Goal: Transaction & Acquisition: Purchase product/service

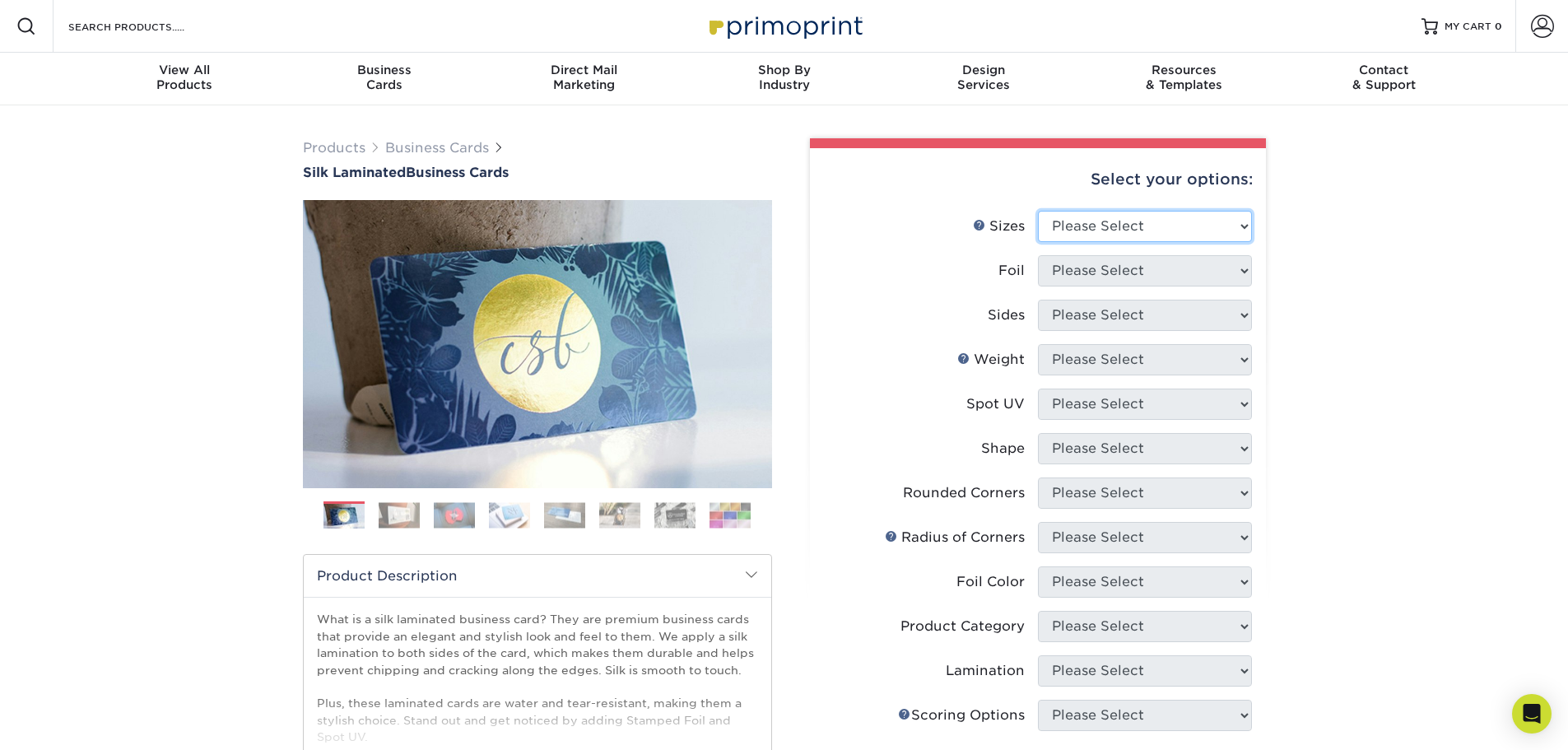
click at [1156, 222] on select "Please Select 1.5" x 3.5" - Mini 1.75" x 3.5" - Mini 2" x 2" - Square 2" x 3" -…" at bounding box center [1145, 226] width 214 height 31
select select "2.00x3.50"
click at [1038, 210] on select "Please Select 1.5" x 3.5" - Mini 1.75" x 3.5" - Mini 2" x 2" - Square 2" x 3" -…" at bounding box center [1145, 226] width 214 height 31
click at [1132, 273] on select "Please Select Yes No" at bounding box center [1145, 270] width 214 height 31
select select "0"
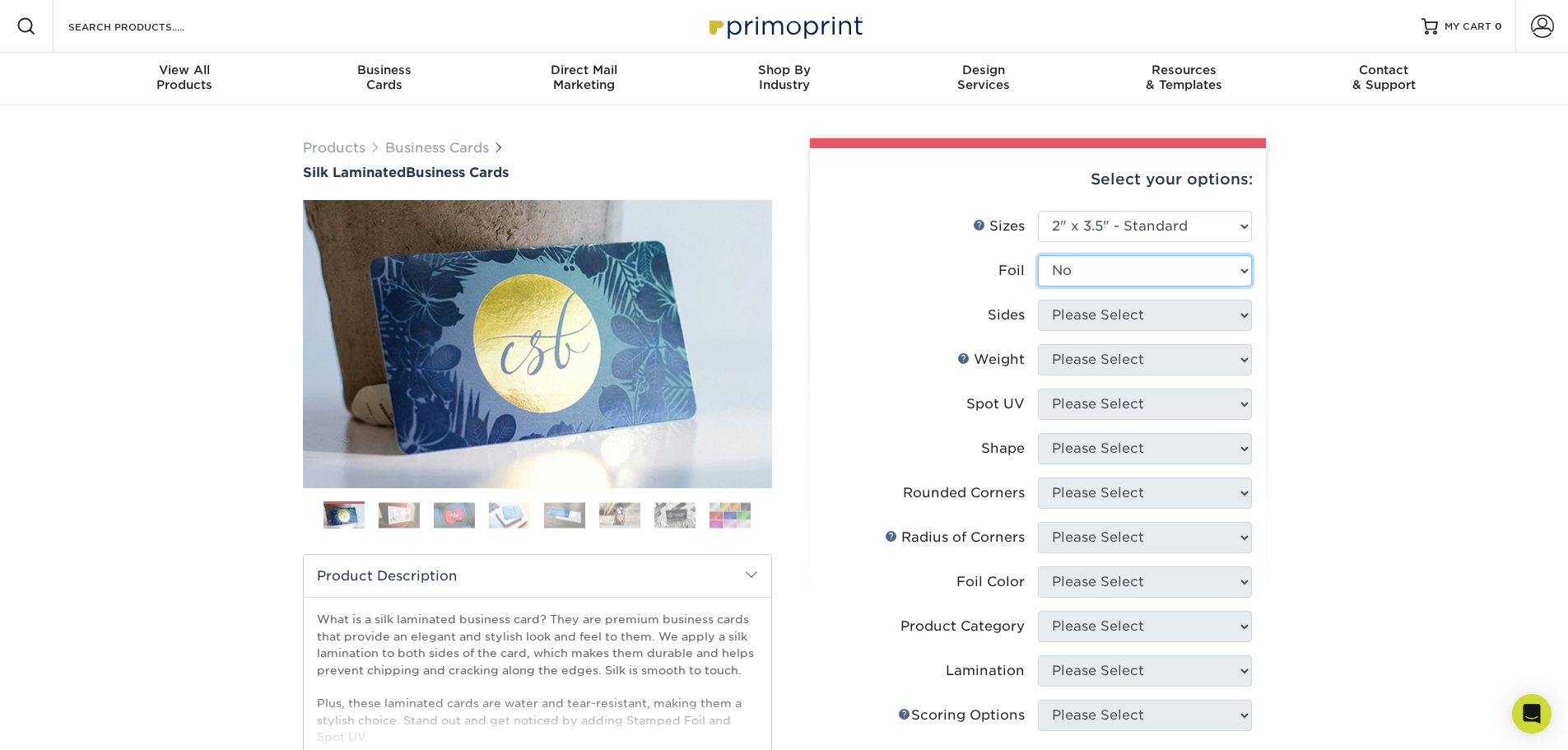
click at [1038, 255] on select "Please Select Yes No" at bounding box center [1145, 270] width 214 height 31
click at [1114, 321] on select "Please Select Print Both Sides Print Front Only" at bounding box center [1145, 315] width 214 height 31
select select "13abbda7-1d64-4f25-8bb2-c179b224825d"
click at [1038, 300] on select "Please Select Print Both Sides Print Front Only" at bounding box center [1145, 315] width 214 height 31
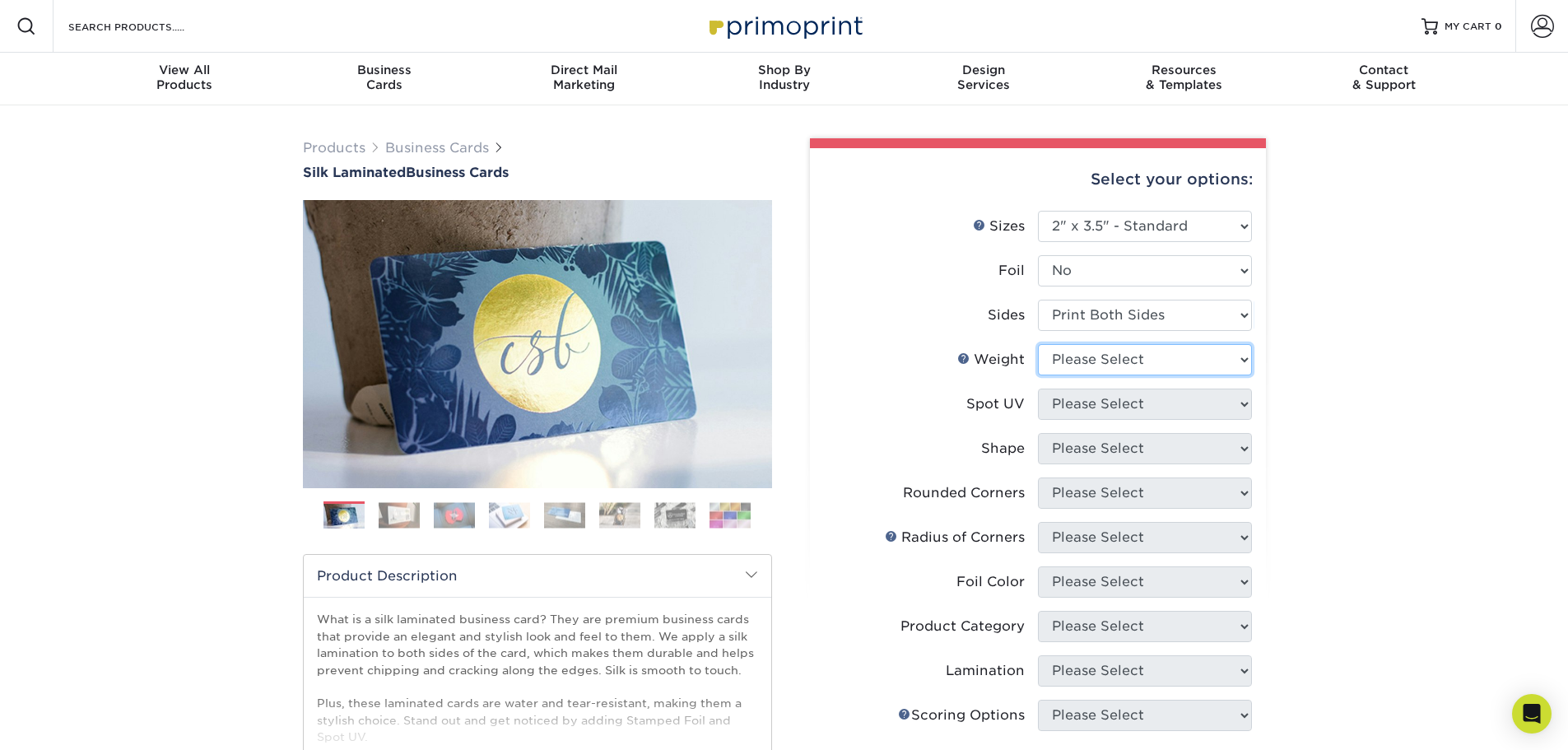
click at [1137, 363] on select "Please Select 16PT" at bounding box center [1145, 359] width 214 height 31
select select "16PT"
click at [1038, 344] on select "Please Select 16PT" at bounding box center [1145, 359] width 214 height 31
click at [1124, 407] on select "Please Select No Spot UV Front and Back (Both Sides) Front Only Back Only" at bounding box center [1145, 404] width 214 height 31
select select "0"
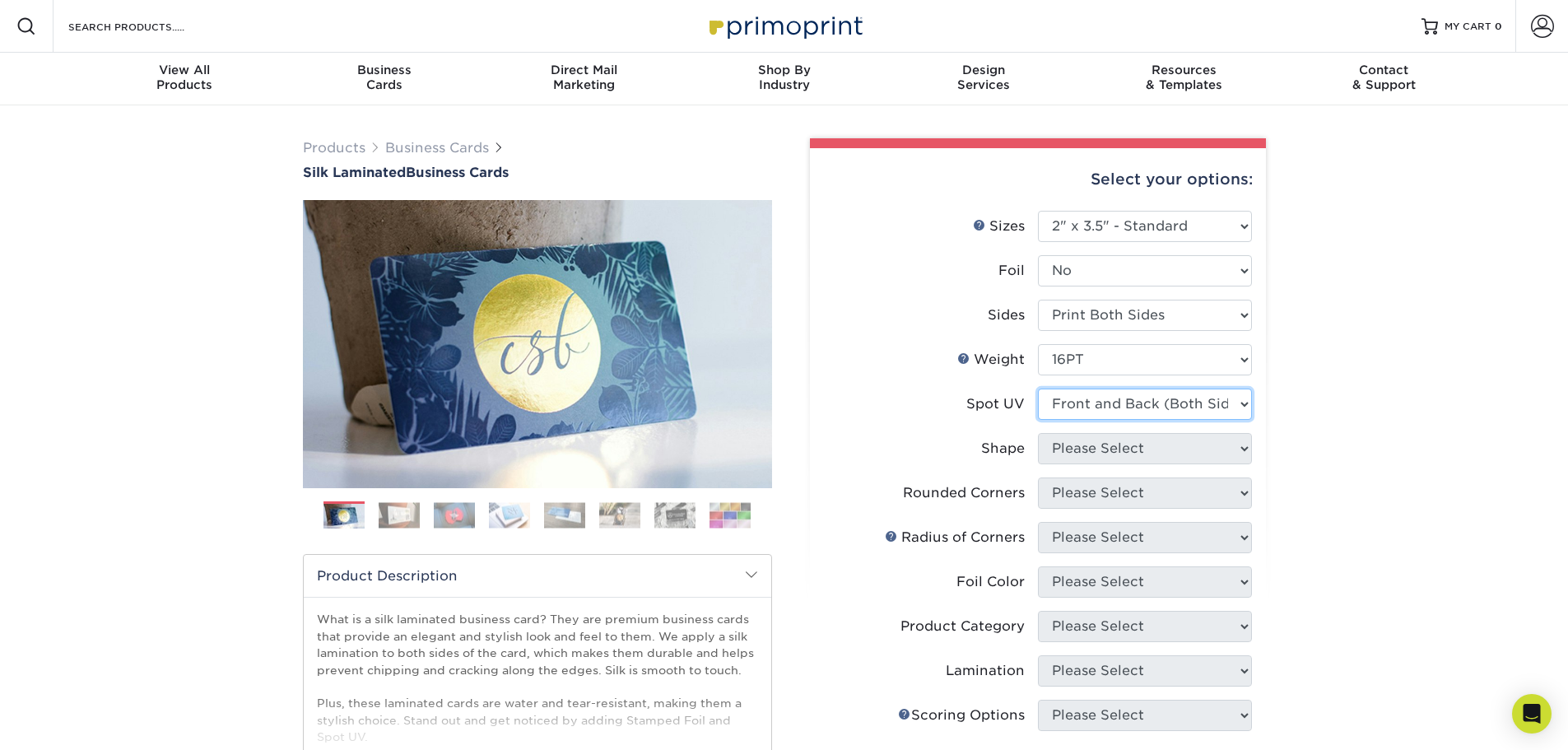
click at [1038, 389] on select "Please Select No Spot UV Front and Back (Both Sides) Front Only Back Only" at bounding box center [1145, 404] width 214 height 31
click at [1126, 449] on select "Please Select Standard" at bounding box center [1145, 449] width 214 height 31
select select "standard"
click at [1038, 433] on select "Please Select Standard" at bounding box center [1145, 449] width 214 height 31
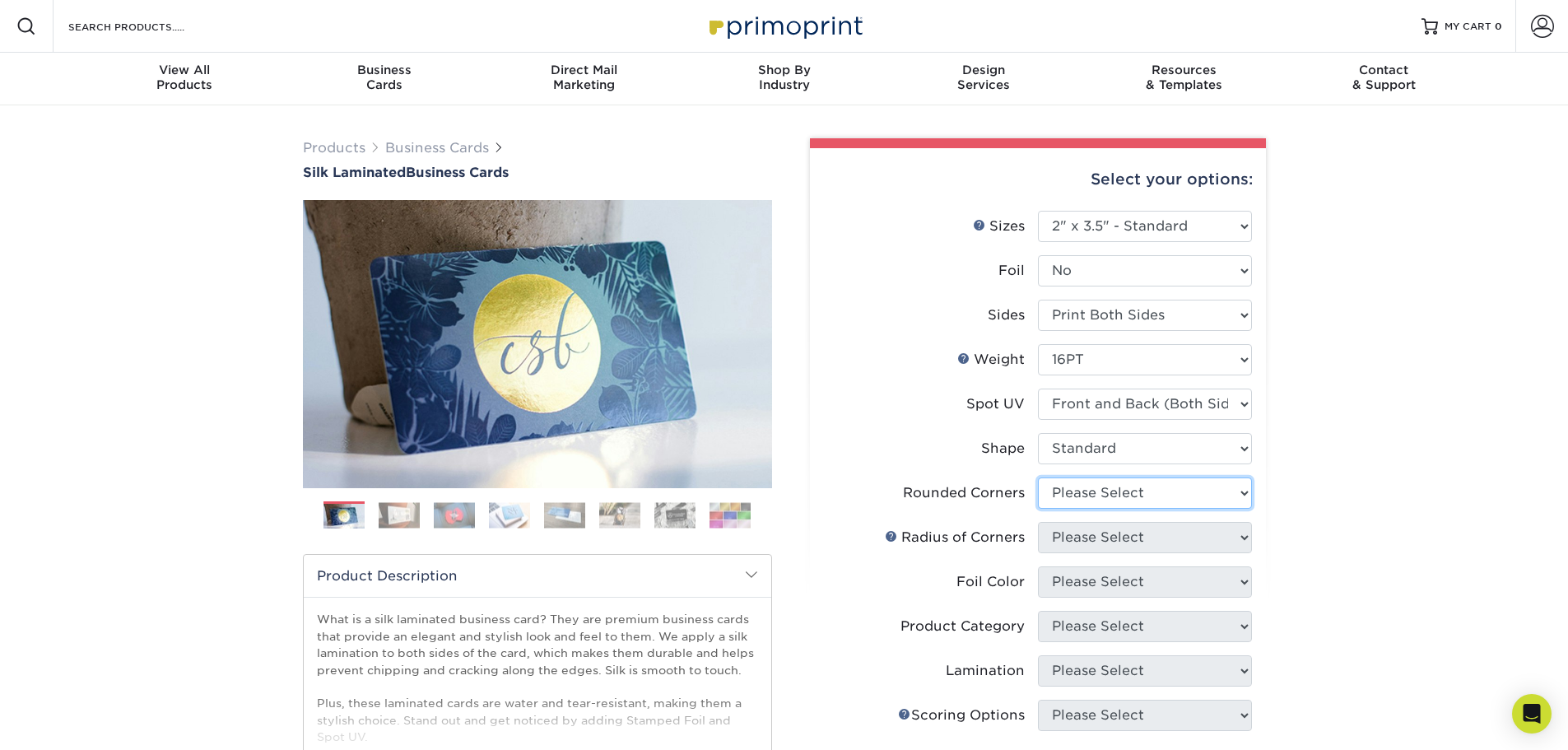
click at [1115, 494] on select "Please Select Yes - Round 2 Corners Yes - Round 4 Corners No" at bounding box center [1145, 492] width 214 height 31
select select "0"
click at [1038, 477] on select "Please Select Yes - Round 2 Corners Yes - Round 4 Corners No" at bounding box center [1145, 492] width 214 height 31
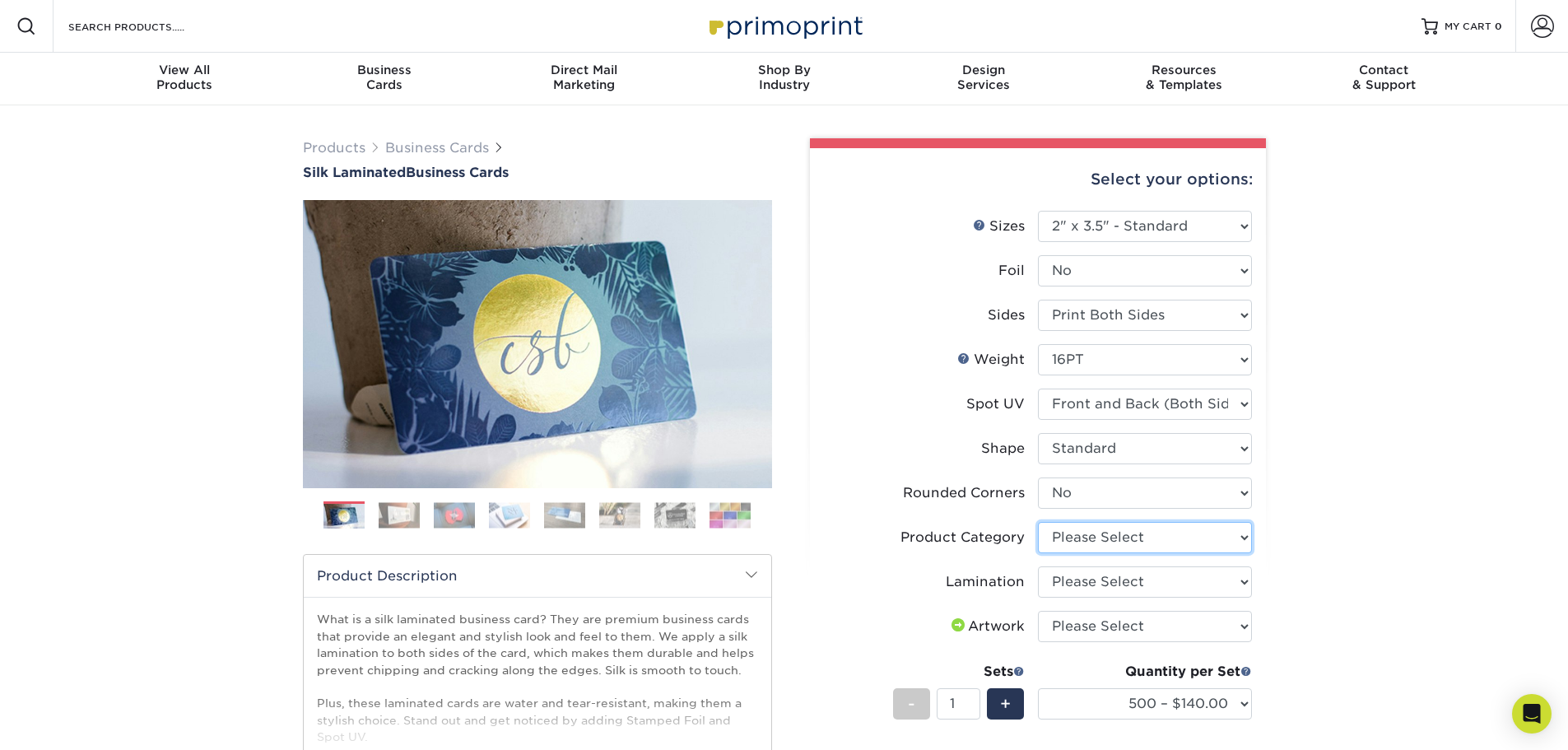
click at [1096, 535] on select "Please Select Business Cards" at bounding box center [1145, 537] width 214 height 31
select select "3b5148f1-0588-4f88-a218-97bcfdce65c1"
click at [1038, 522] on select "Please Select Business Cards" at bounding box center [1145, 537] width 214 height 31
click at [1101, 580] on select "Please Select Silk" at bounding box center [1145, 581] width 214 height 31
select select "ccacb42f-45f7-42d3-bbd3-7c8421cf37f0"
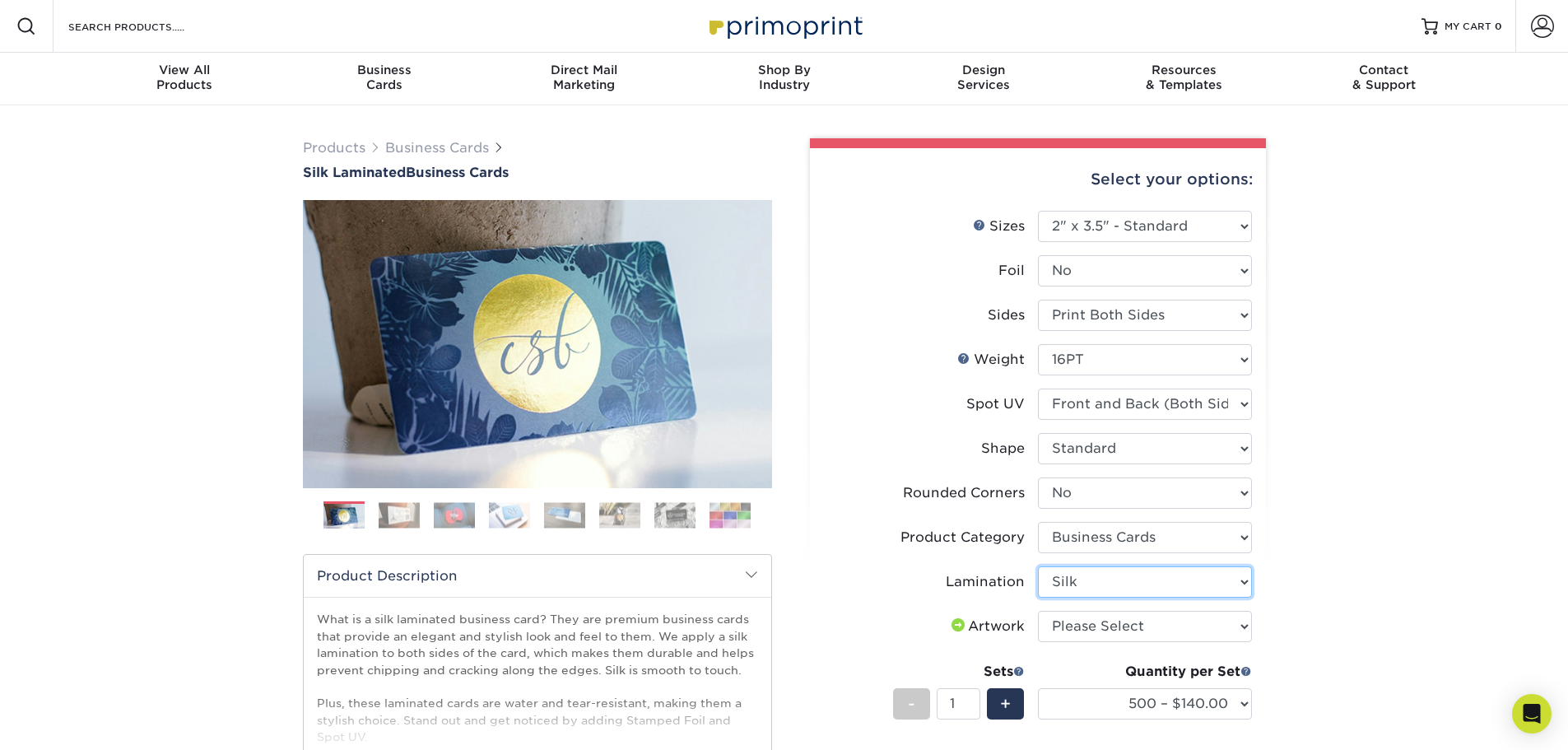
click at [1038, 566] on select "Please Select Silk" at bounding box center [1145, 581] width 214 height 31
click at [1096, 631] on select "Please Select I will upload files I need a design - $100" at bounding box center [1145, 626] width 214 height 31
select select "upload"
click at [1038, 611] on select "Please Select I will upload files I need a design - $100" at bounding box center [1145, 626] width 214 height 31
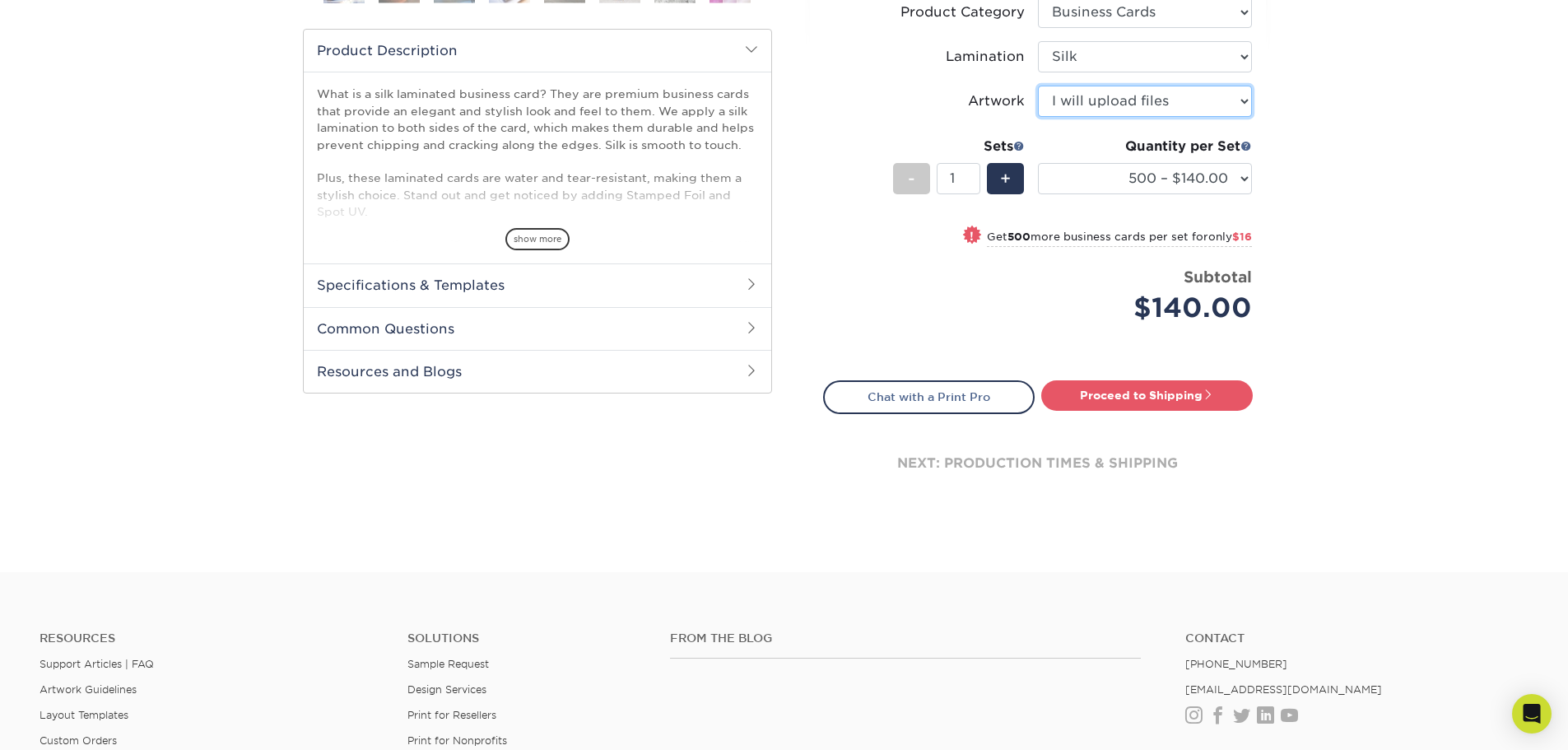
scroll to position [412, 0]
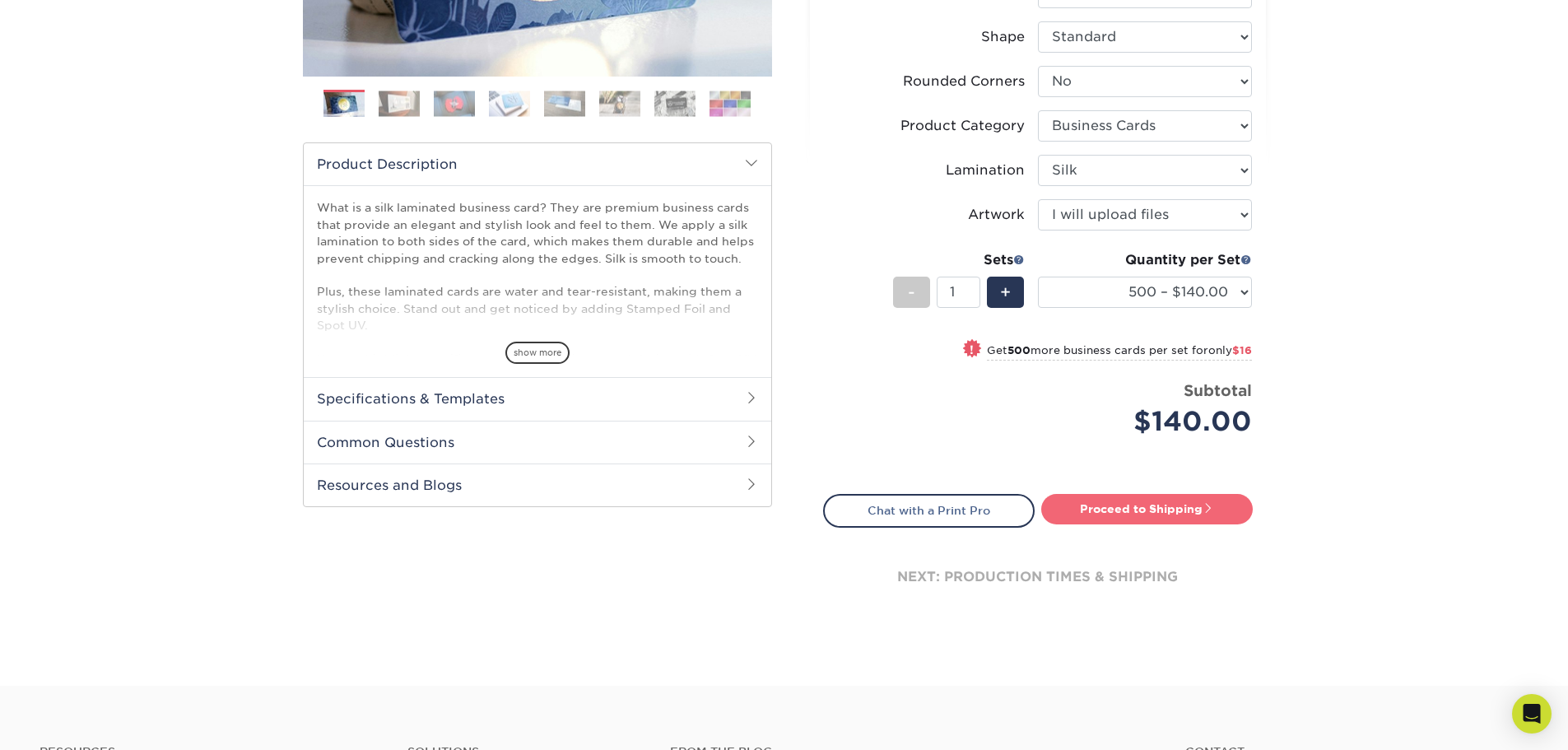
click at [1117, 515] on link "Proceed to Shipping" at bounding box center [1146, 508] width 211 height 29
type input "Set 1"
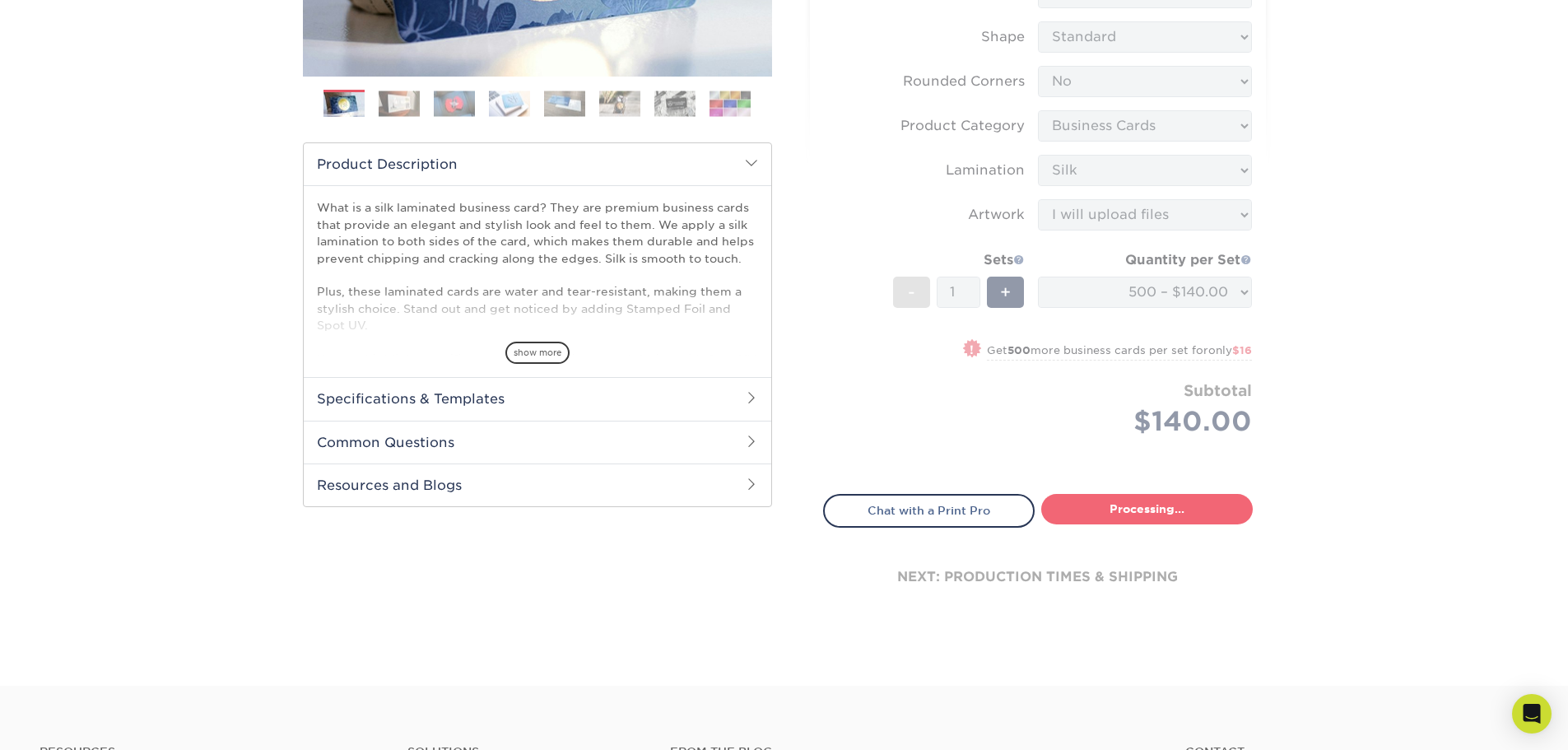
select select "a02e7c76-bdf4-4cc9-8b1d-1aa03151ab1e"
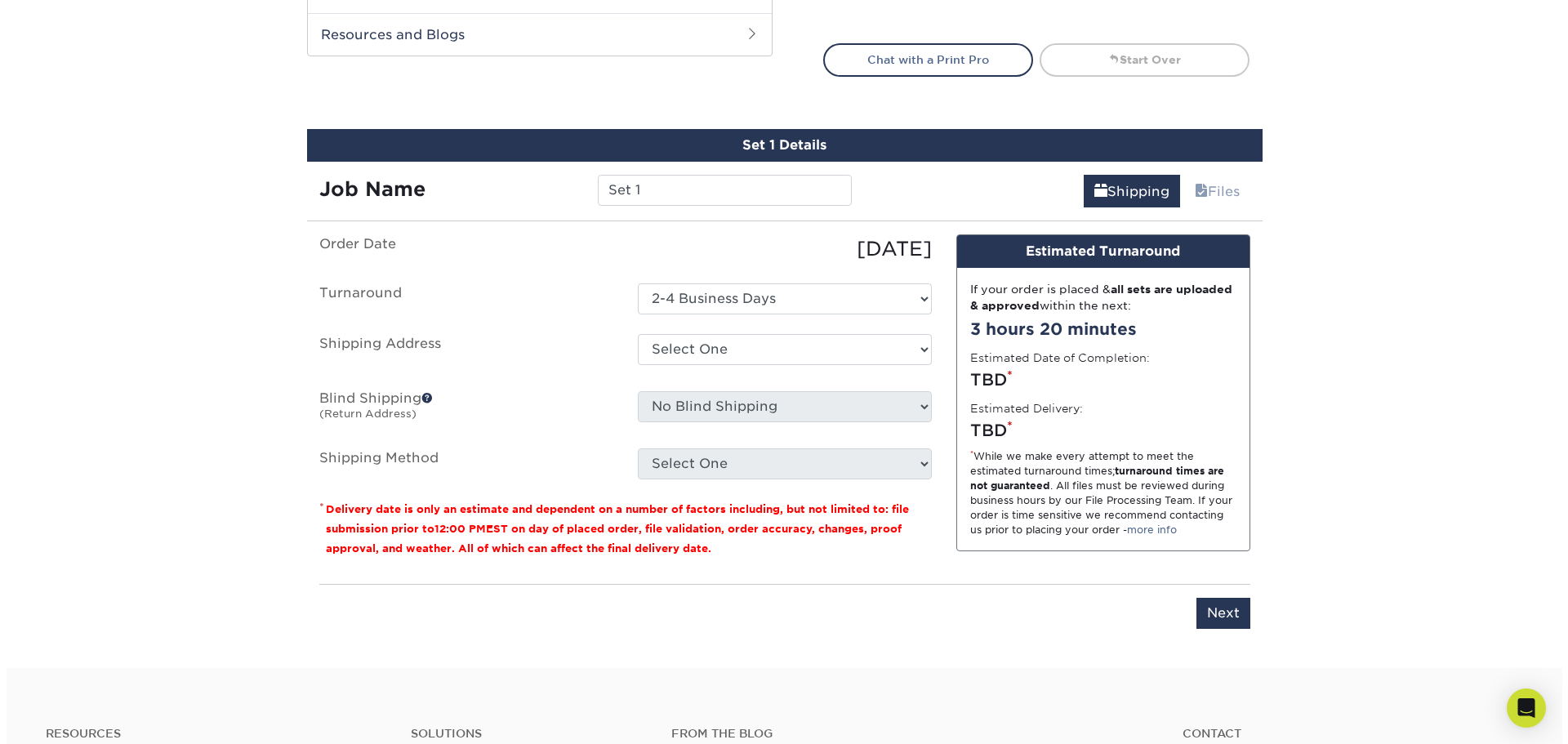
scroll to position [943, 0]
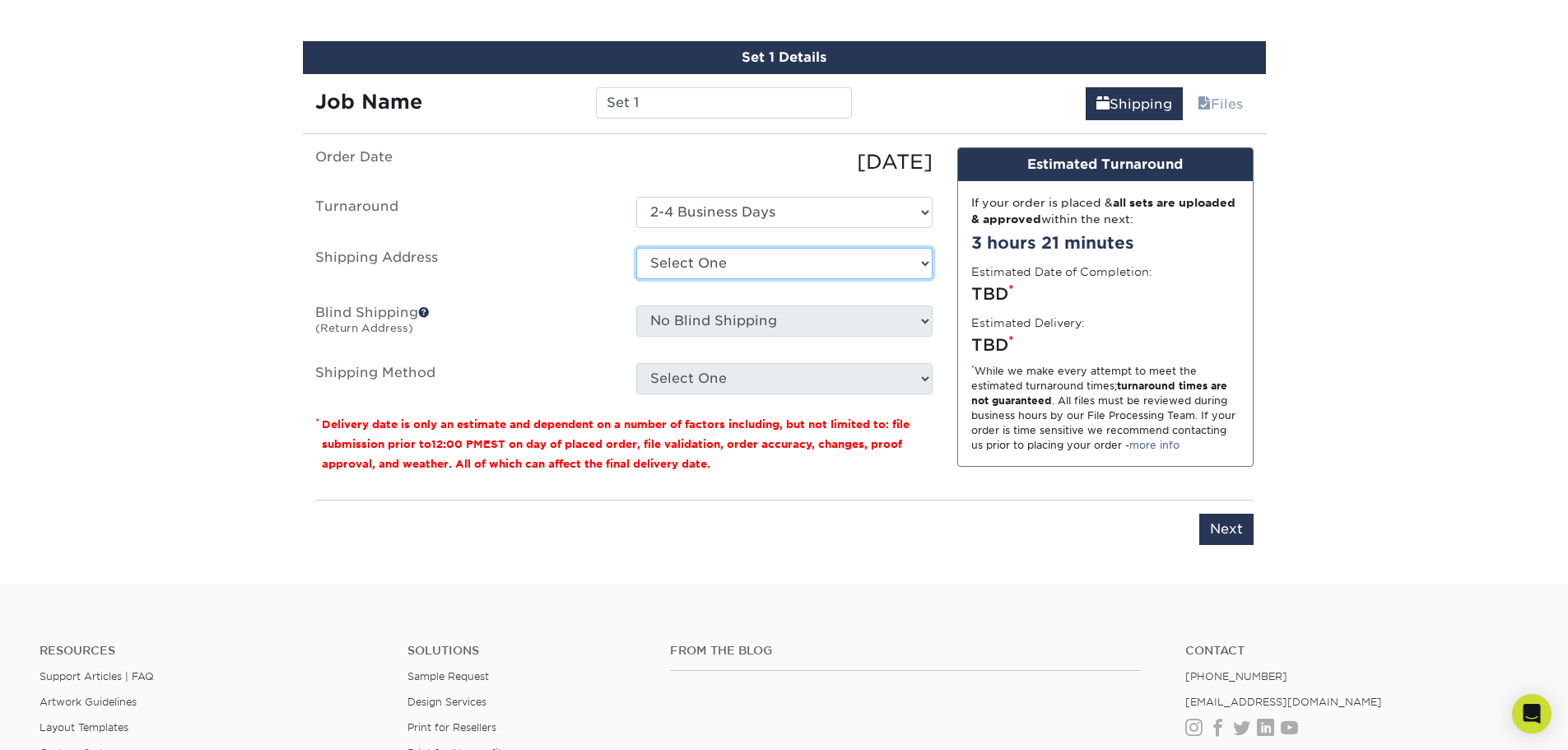
click at [796, 262] on select "Select One + Add New Address - Login" at bounding box center [784, 263] width 296 height 31
select select "newaddress"
click at [636, 248] on select "Select One + Add New Address - Login" at bounding box center [784, 263] width 296 height 31
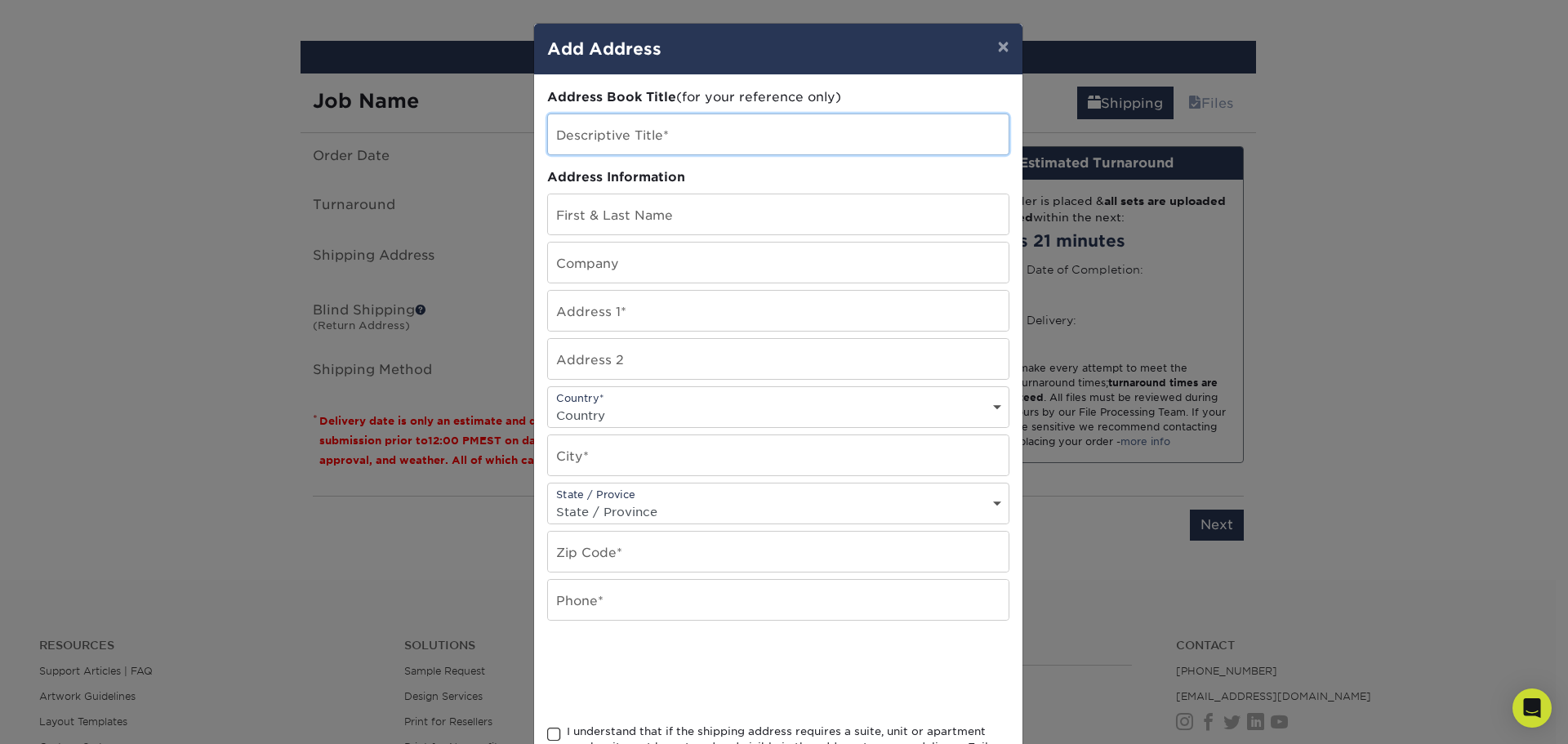
click at [701, 134] on input "text" at bounding box center [778, 134] width 461 height 40
type input "Home"
type input "[PERSON_NAME]"
type input "Bearded Vet Hauling LLC"
type input "[STREET_ADDRESS]"
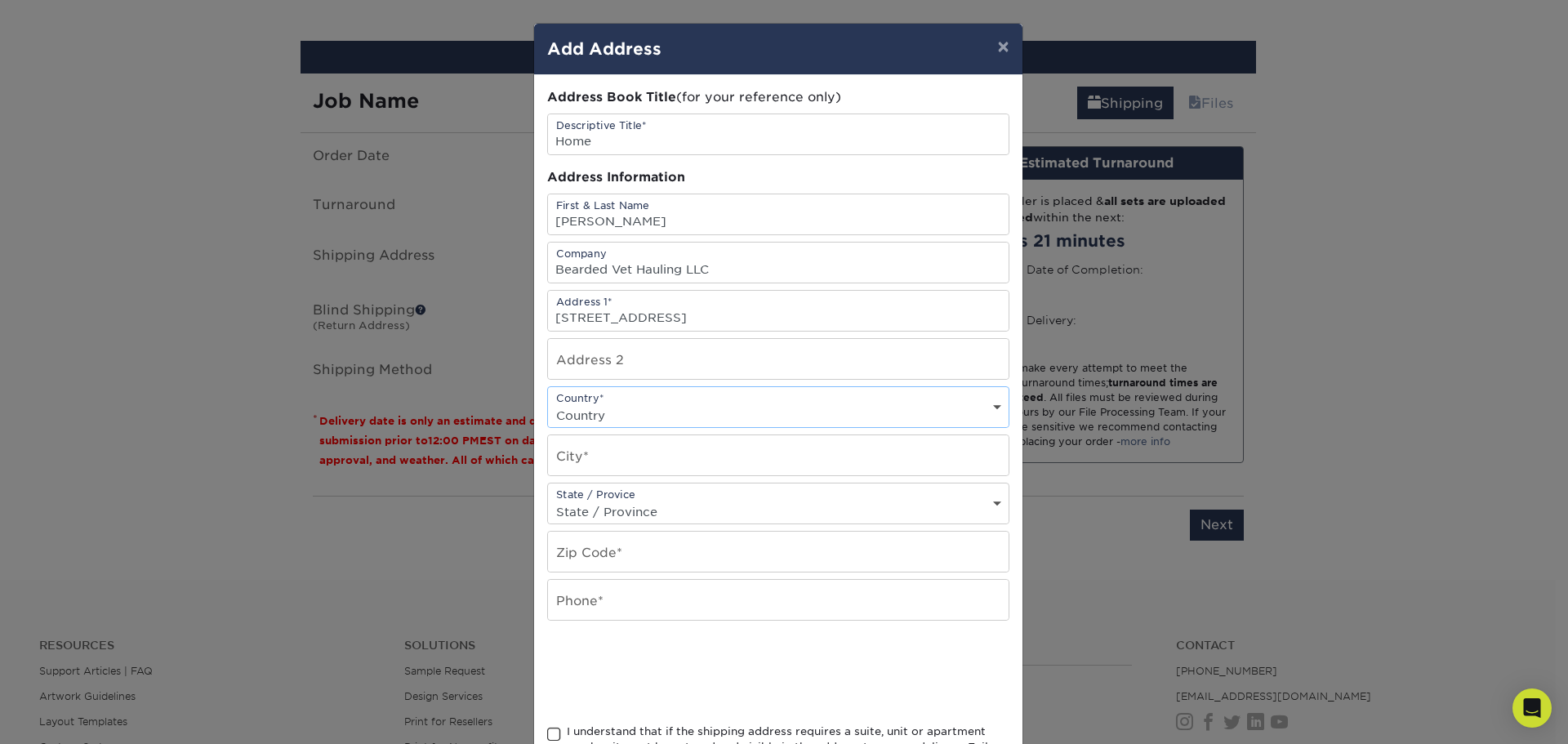
select select "US"
type input "[GEOGRAPHIC_DATA]"
select select "TN"
type input "37221"
type input "4805770516"
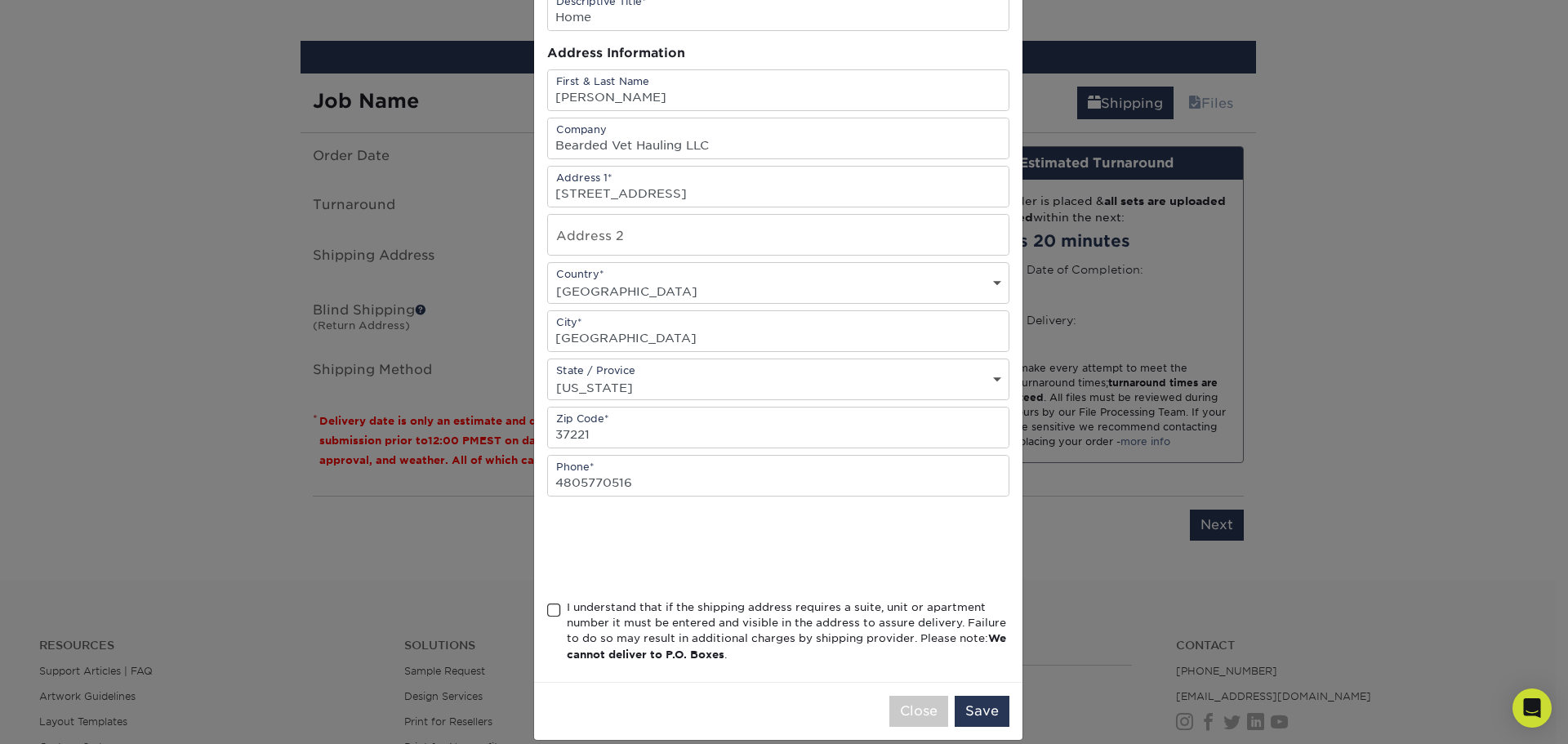
scroll to position [143, 0]
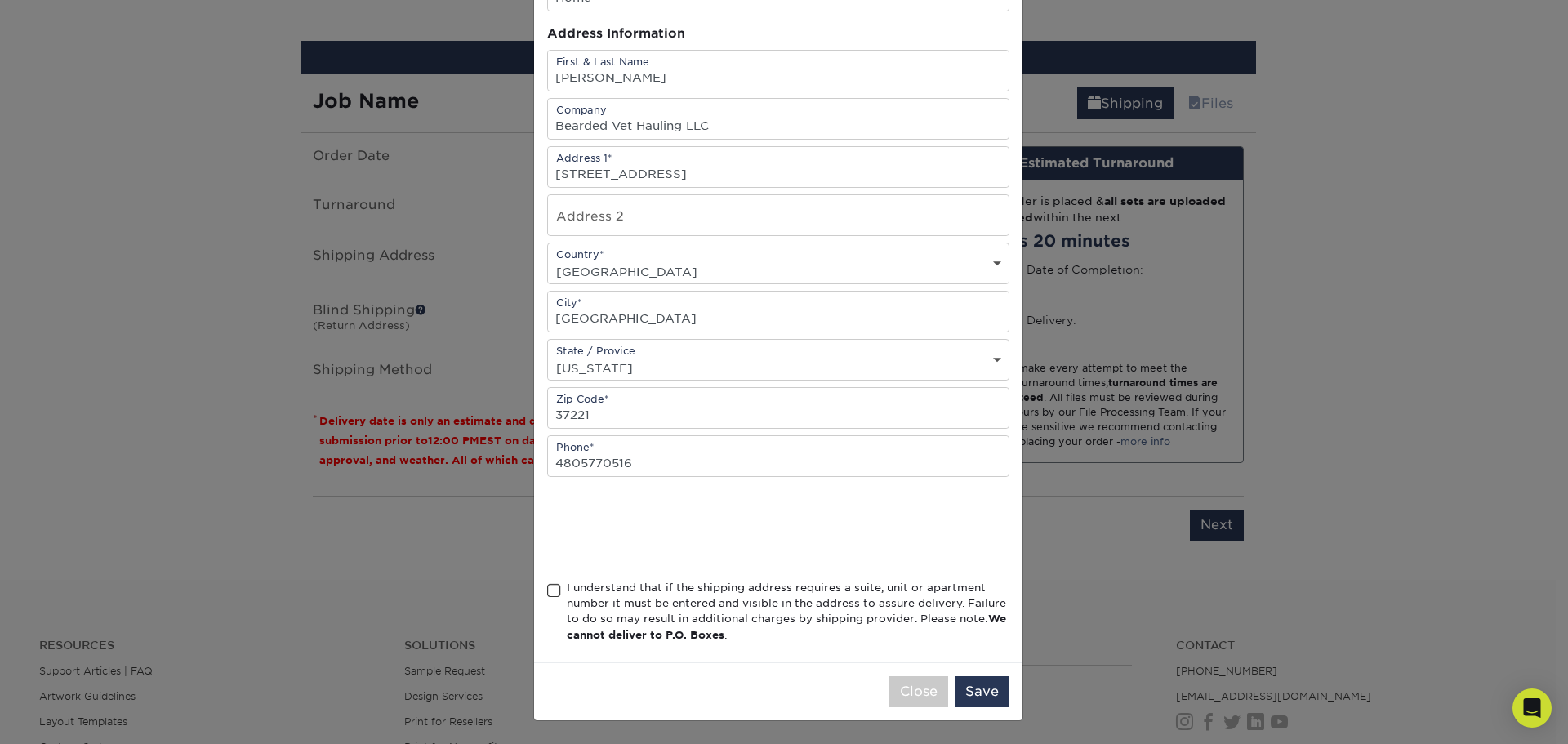
click at [547, 584] on span at bounding box center [554, 591] width 14 height 16
click at [0, 0] on input "I understand that if the shipping address requires a suite, unit or apartment n…" at bounding box center [0, 0] width 0 height 0
click at [972, 694] on button "Save" at bounding box center [982, 691] width 55 height 31
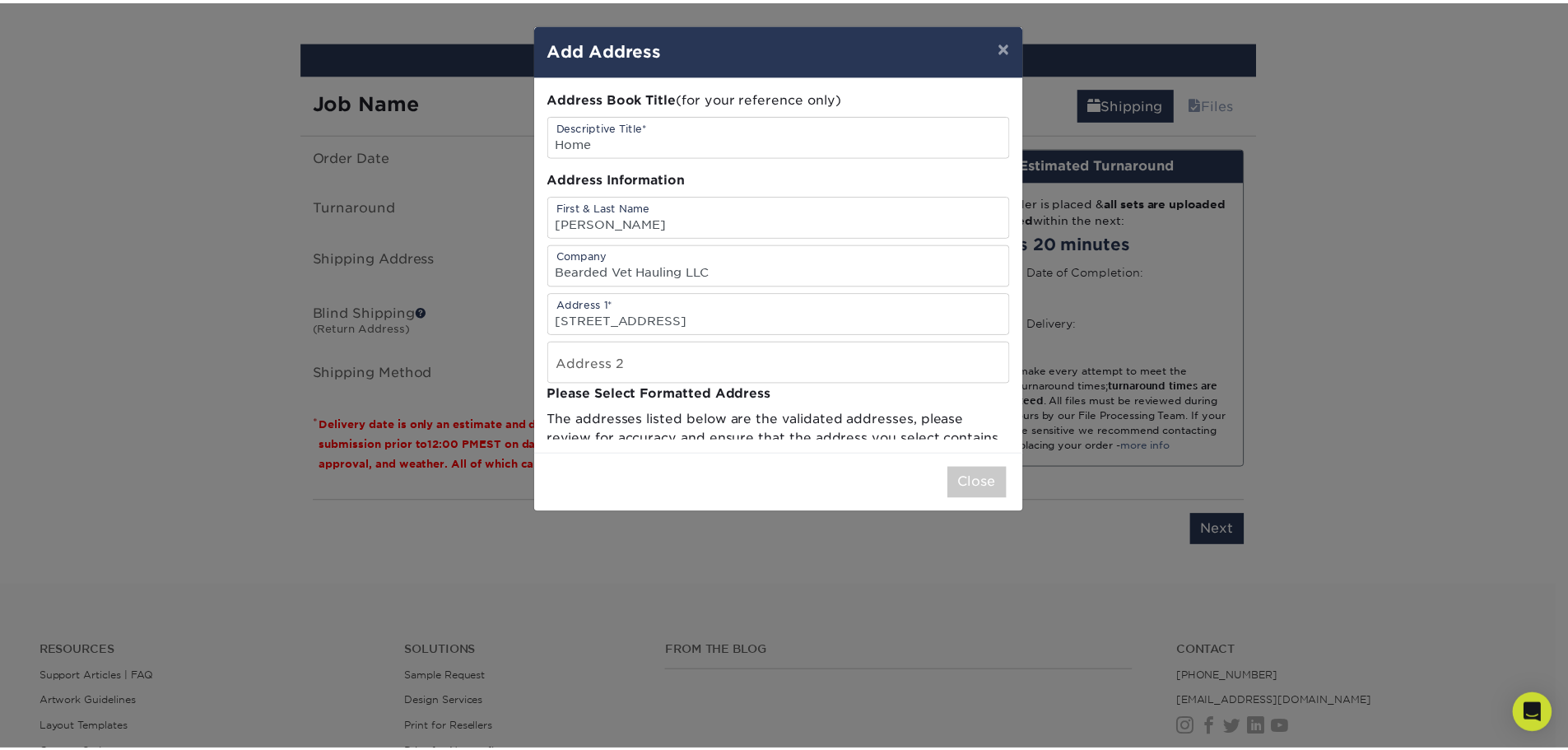
scroll to position [0, 0]
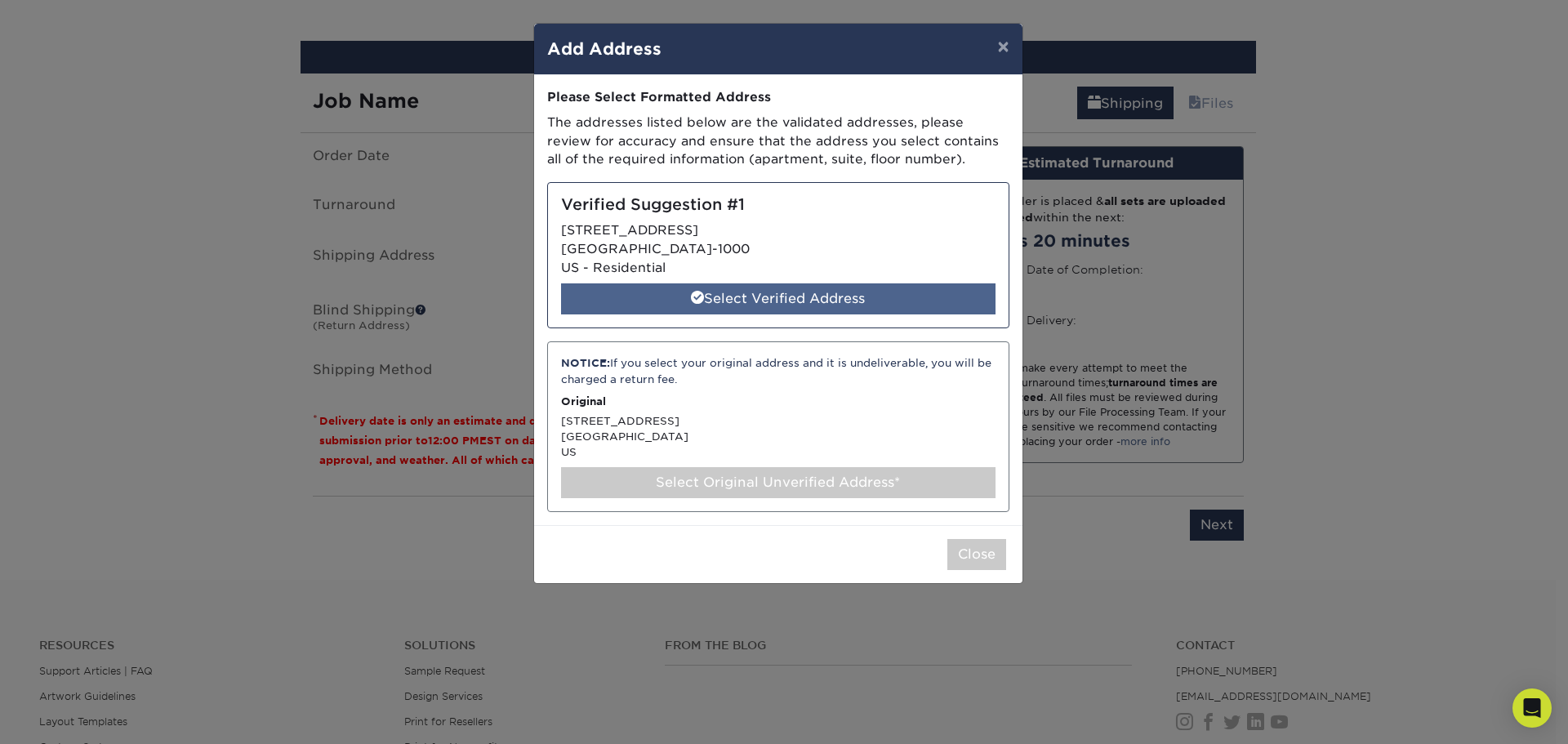
click at [775, 291] on div "Select Verified Address" at bounding box center [778, 298] width 434 height 31
select select "286373"
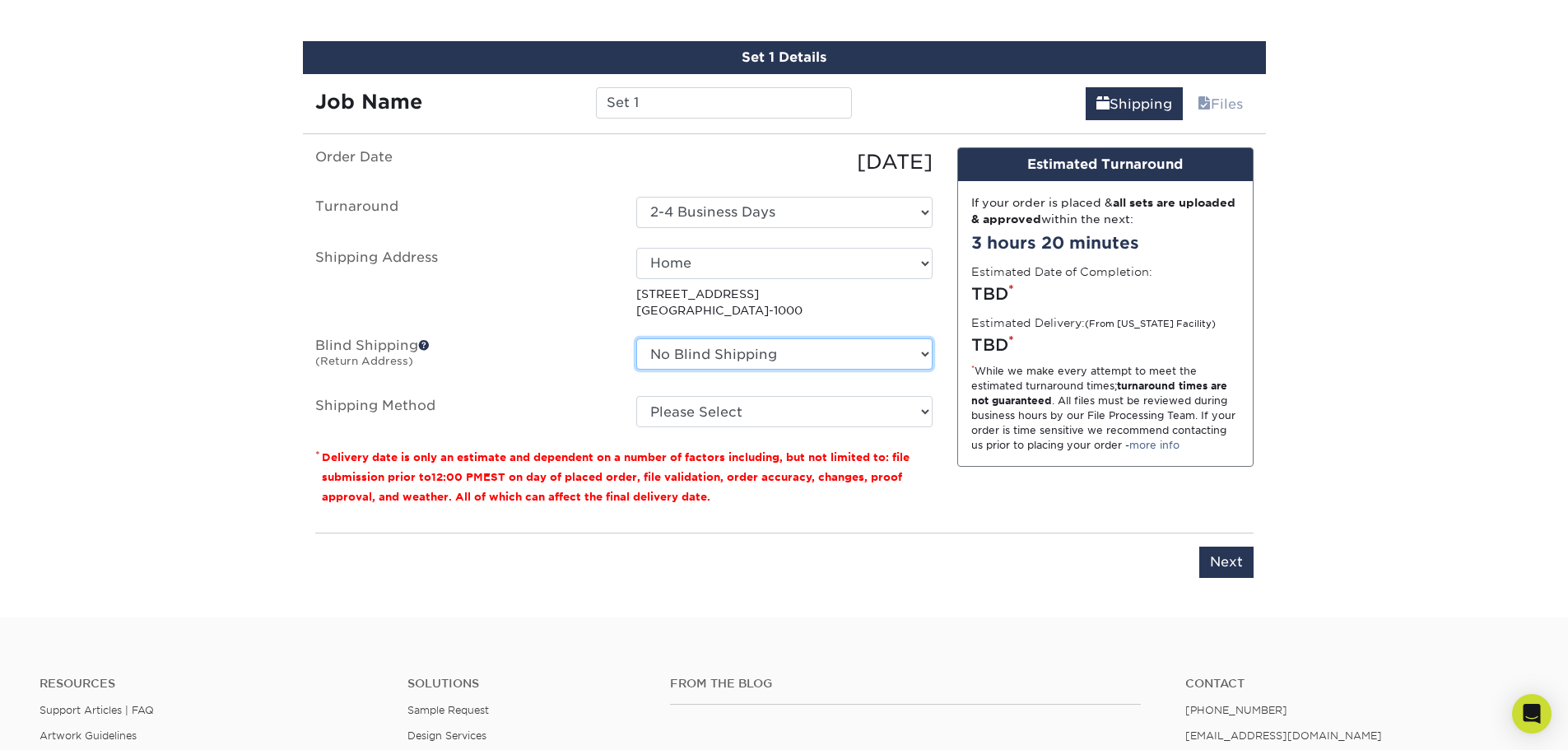
click at [844, 350] on select "No Blind Shipping + Add New Address" at bounding box center [784, 353] width 296 height 31
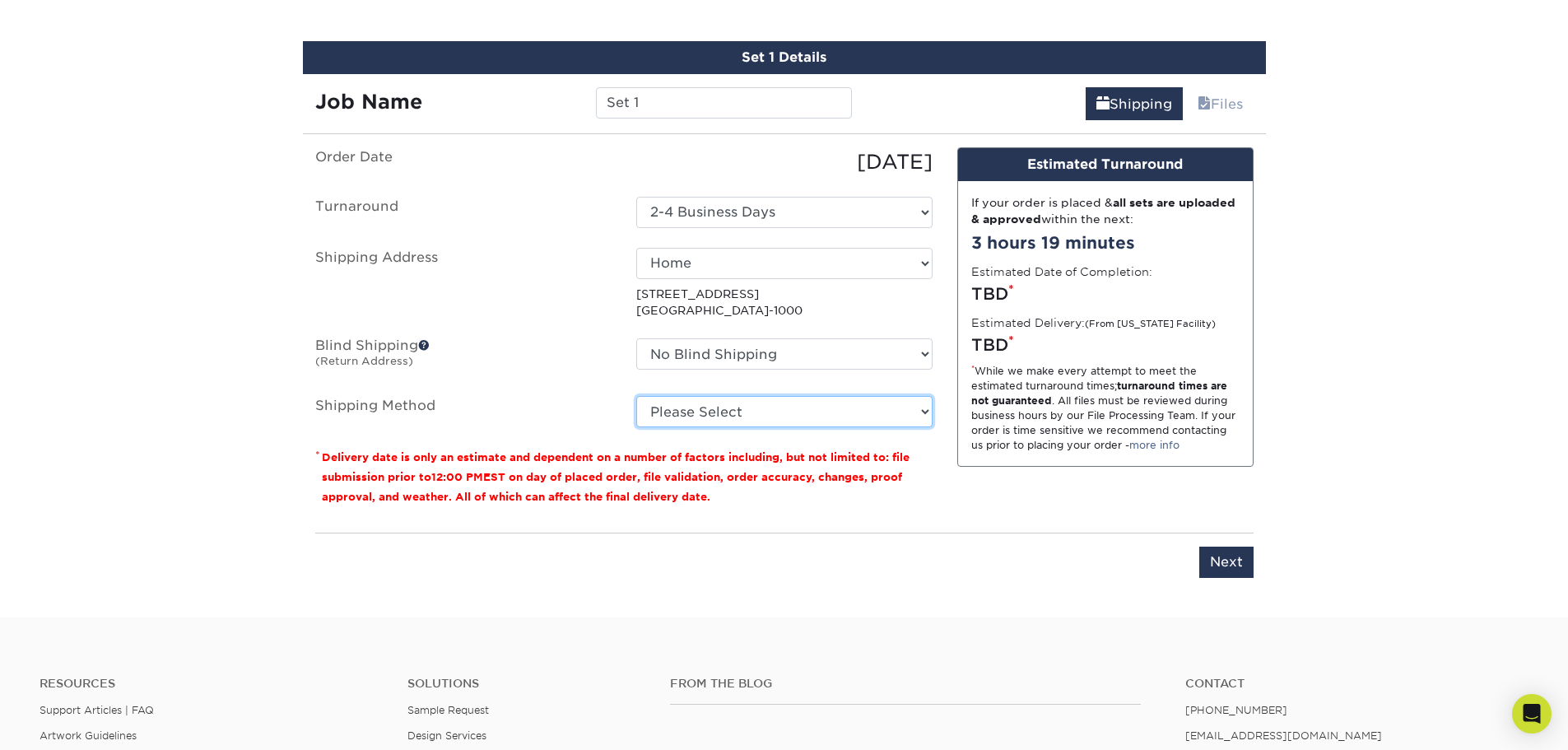
click at [828, 413] on select "Please Select Ground Shipping (+$8.96) 3 Day Shipping Service (+$20.06) 2 Day A…" at bounding box center [784, 411] width 296 height 31
select select "03"
click at [636, 396] on select "Please Select Ground Shipping (+$8.96) 3 Day Shipping Service (+$20.06) 2 Day A…" at bounding box center [784, 411] width 296 height 31
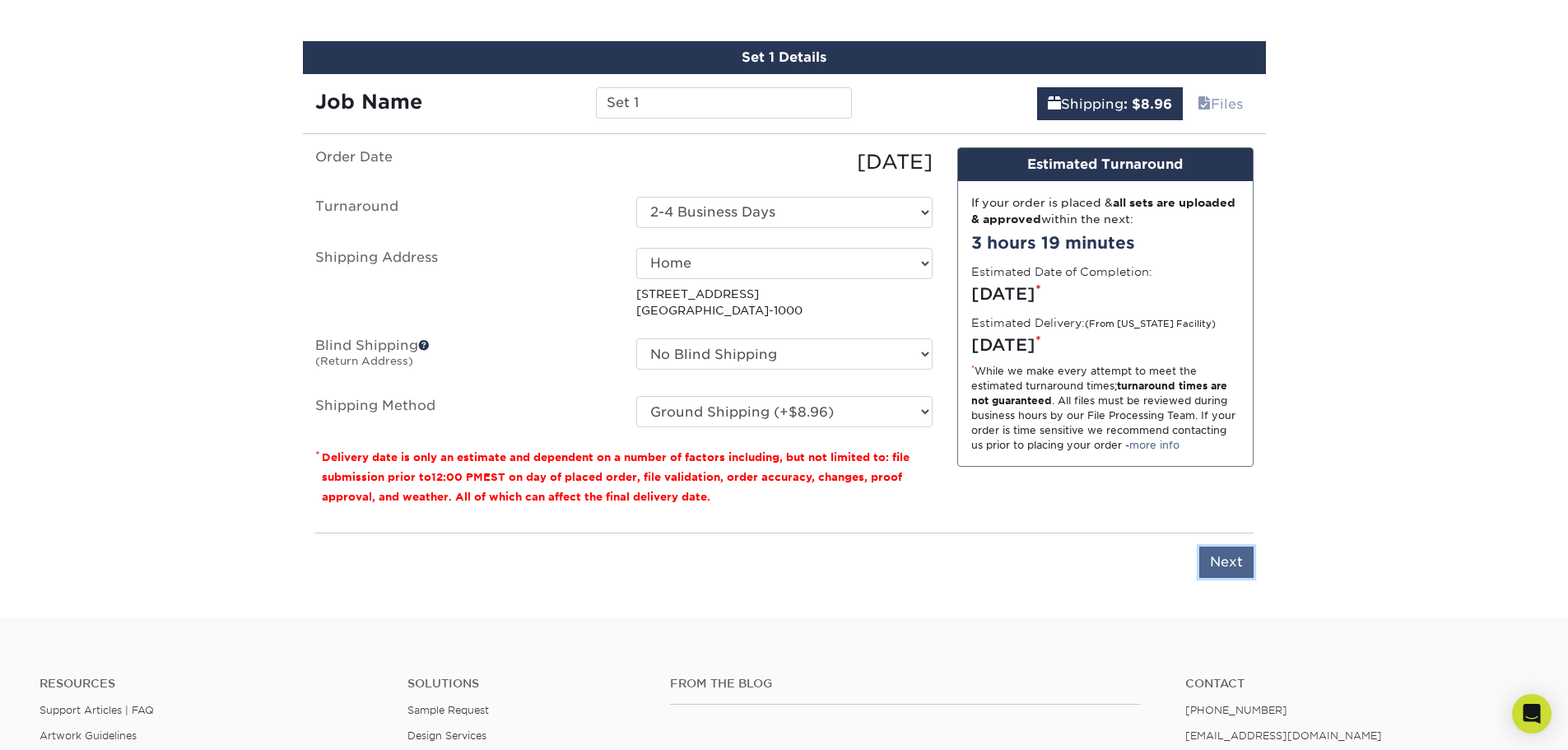
click at [1225, 568] on input "Next" at bounding box center [1226, 562] width 54 height 31
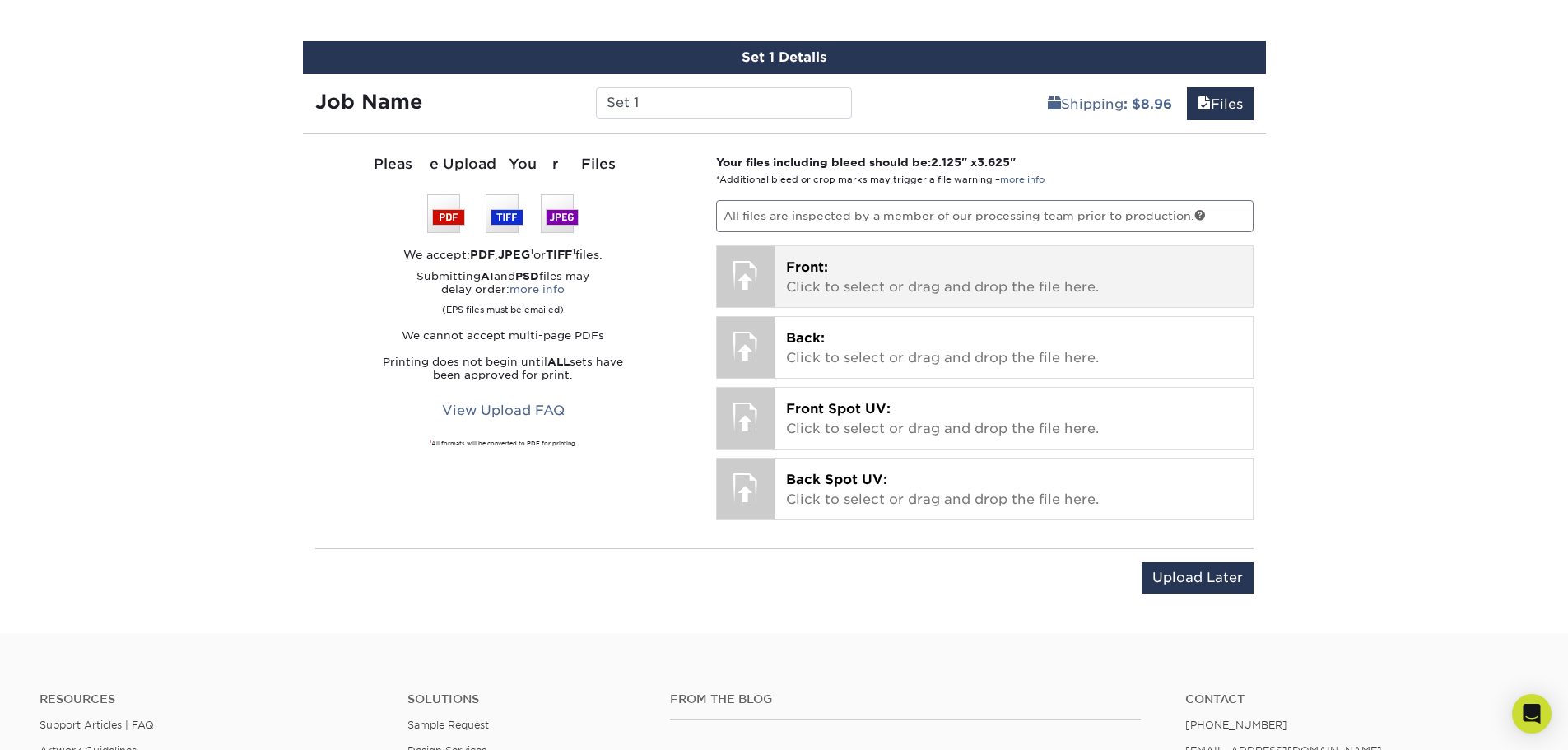
click at [868, 284] on p "Front: Click to select or drag and drop the file here." at bounding box center [1014, 277] width 455 height 39
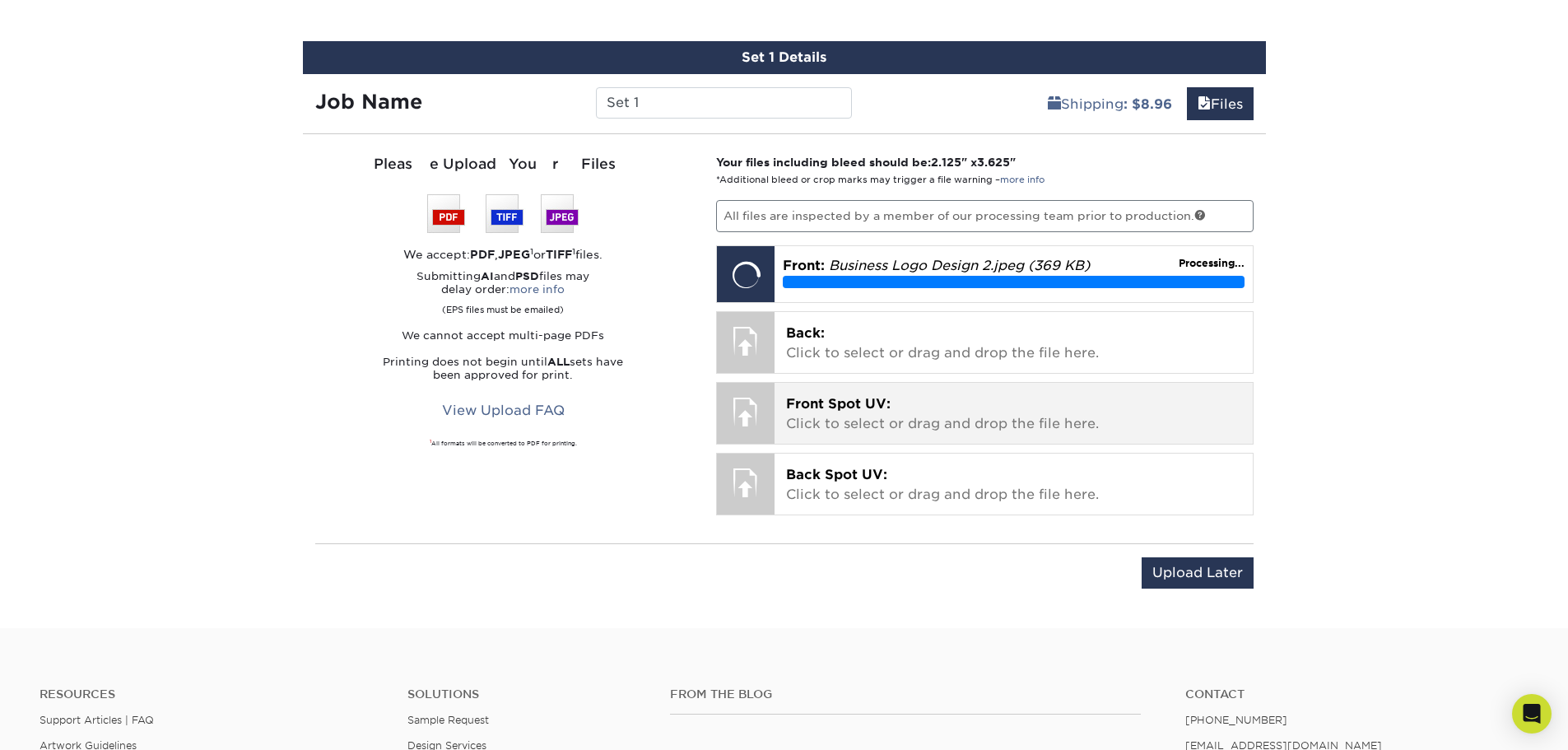
click at [857, 423] on p "Front Spot UV: Click to select or drag and drop the file here." at bounding box center [1014, 414] width 455 height 39
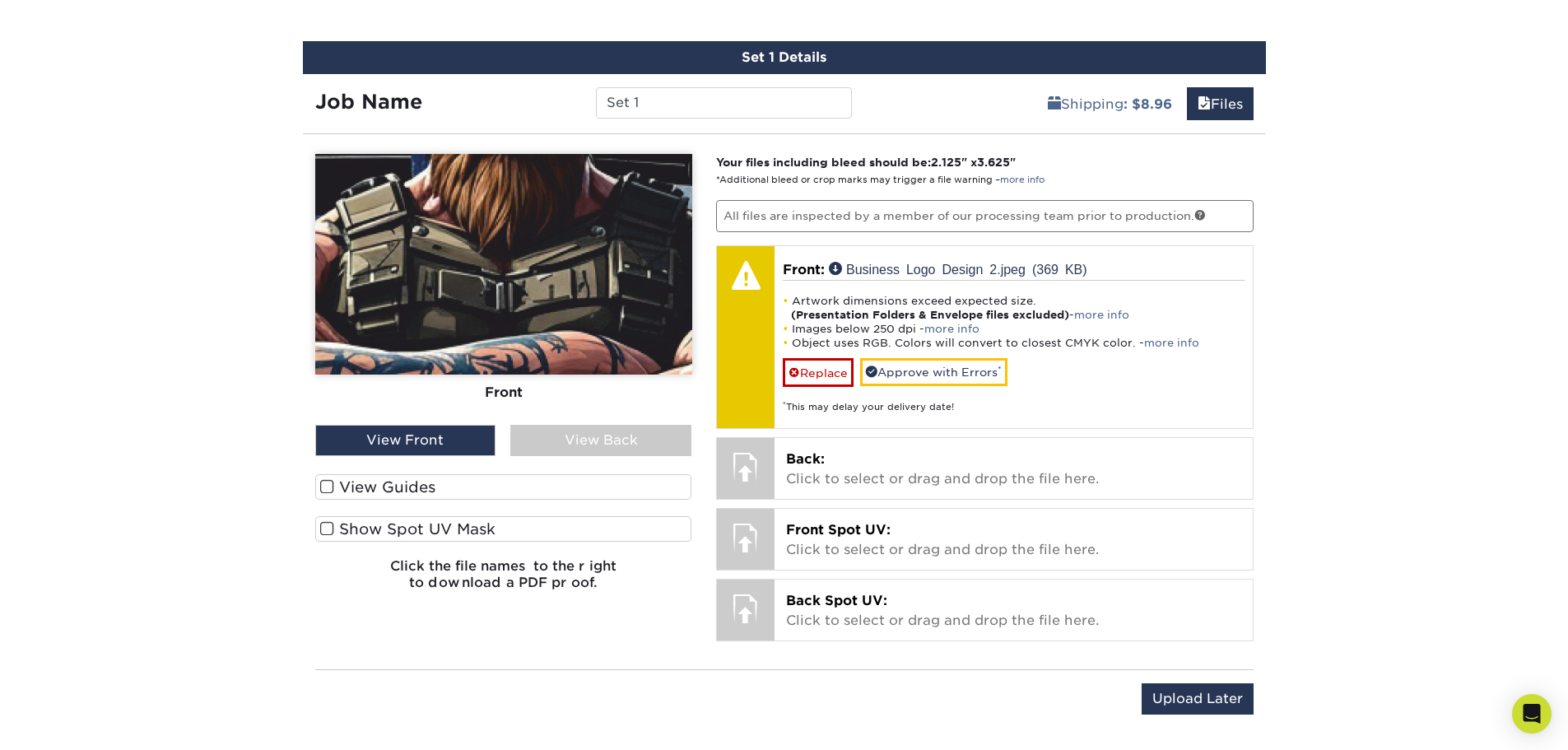
click at [325, 487] on span at bounding box center [327, 487] width 14 height 16
click at [0, 0] on input "View Guides" at bounding box center [0, 0] width 0 height 0
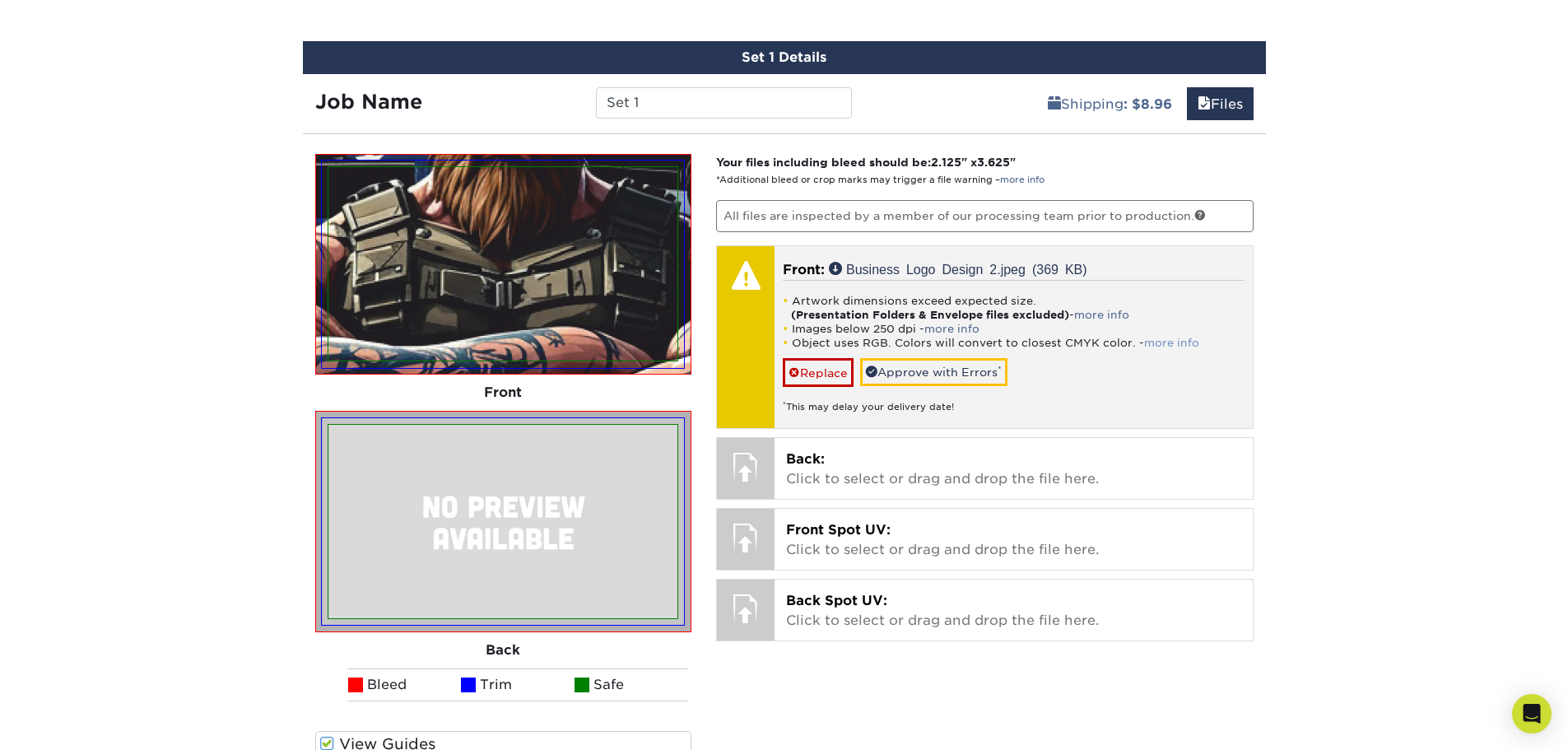
click at [1176, 341] on link "more info" at bounding box center [1171, 343] width 55 height 12
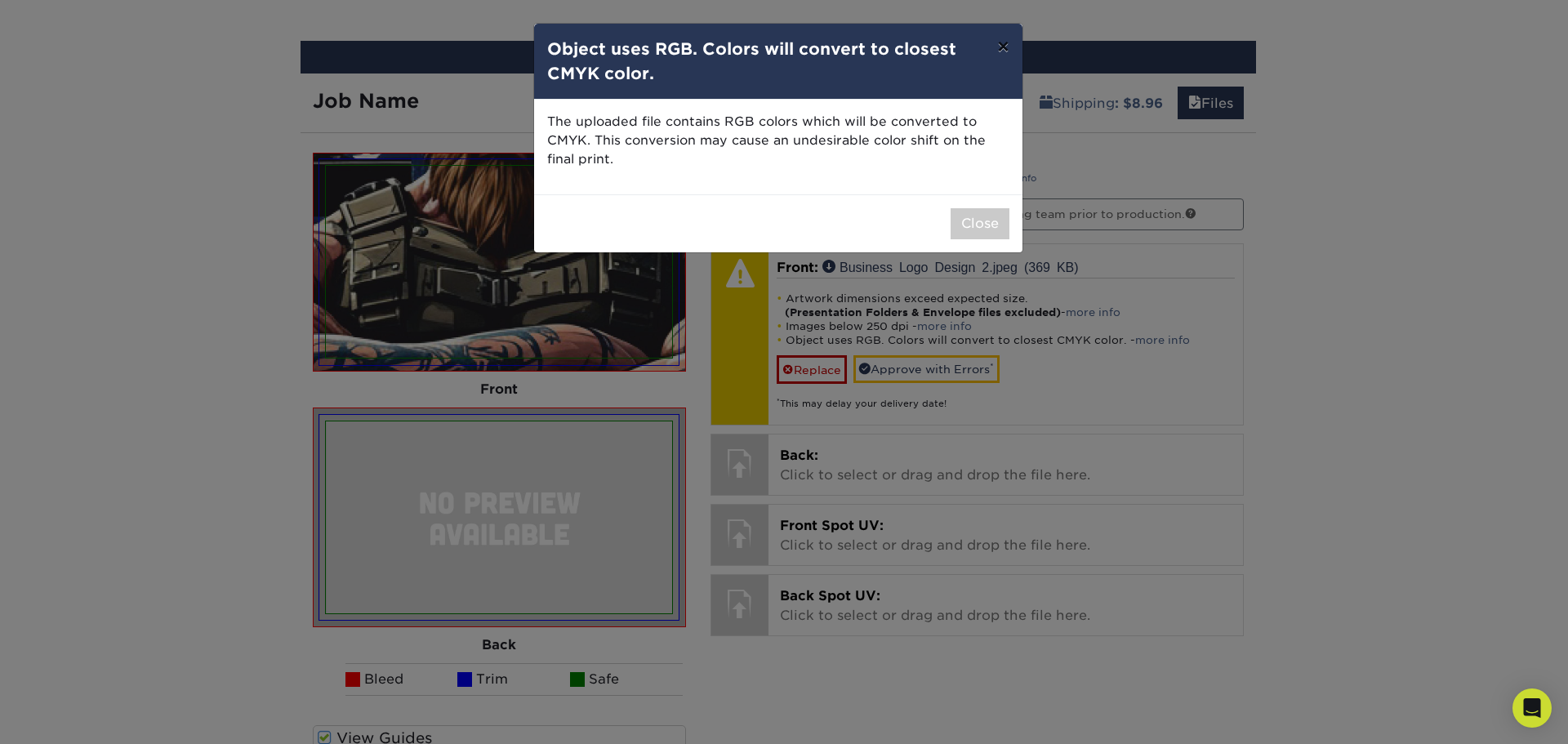
click at [1005, 40] on button "×" at bounding box center [1003, 47] width 37 height 46
